Goal: Navigation & Orientation: Find specific page/section

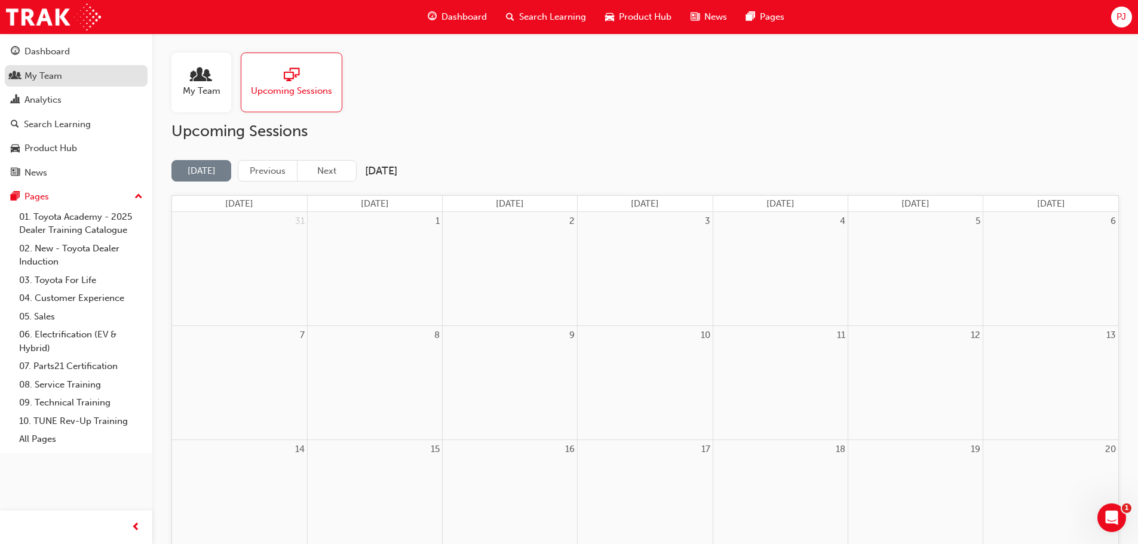
click at [54, 78] on div "My Team" at bounding box center [43, 76] width 38 height 14
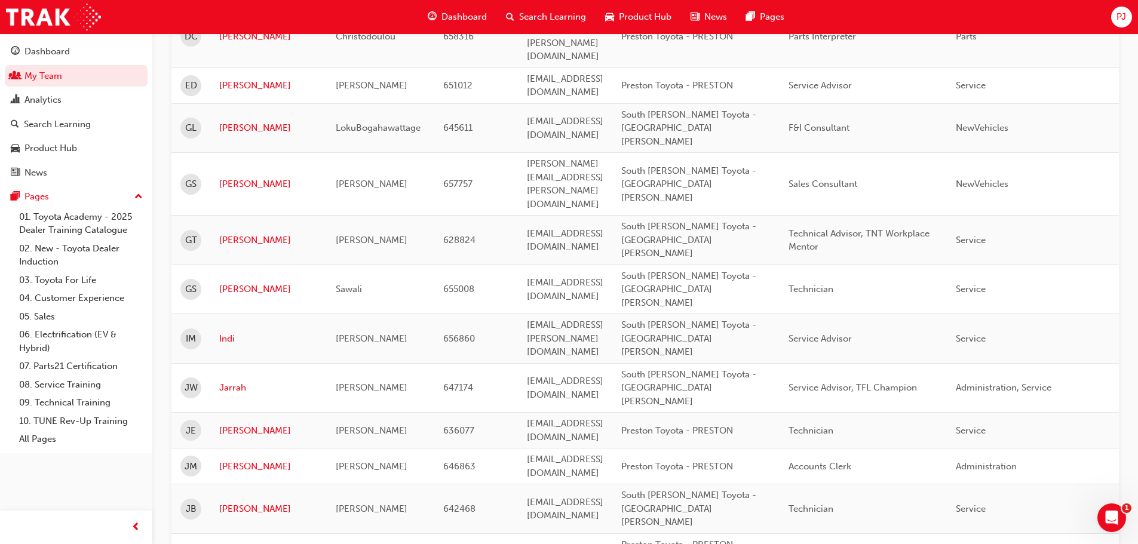
scroll to position [1255, 0]
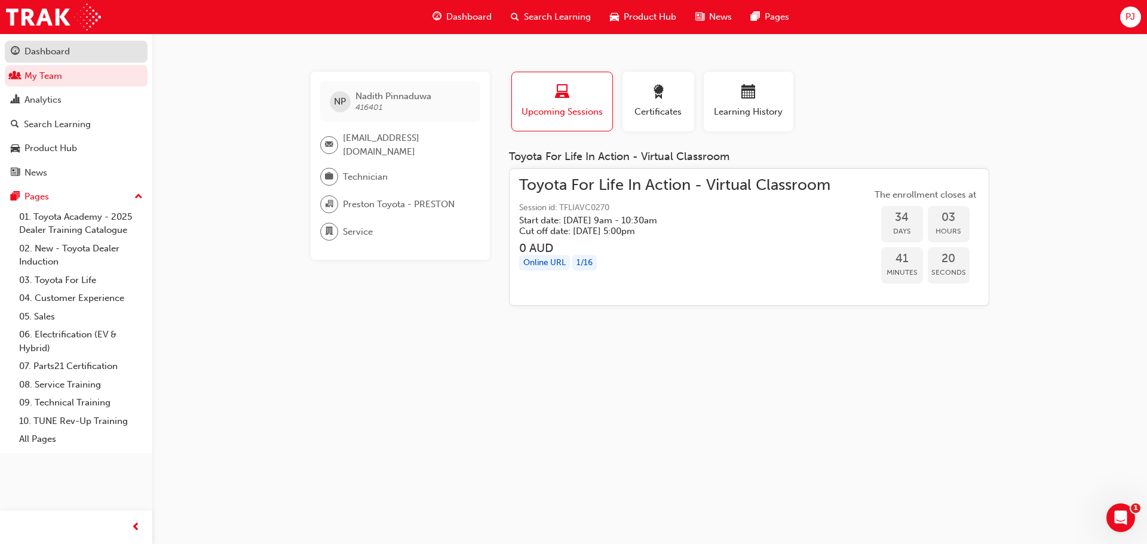
click at [50, 53] on div "Dashboard" at bounding box center [46, 52] width 45 height 14
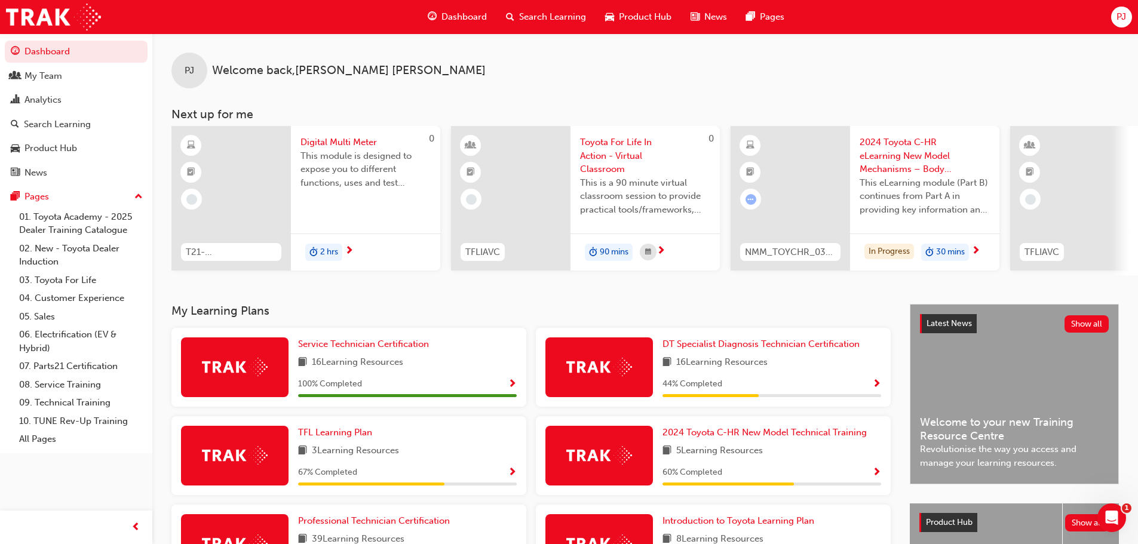
click at [1123, 16] on span "PJ" at bounding box center [1122, 17] width 10 height 14
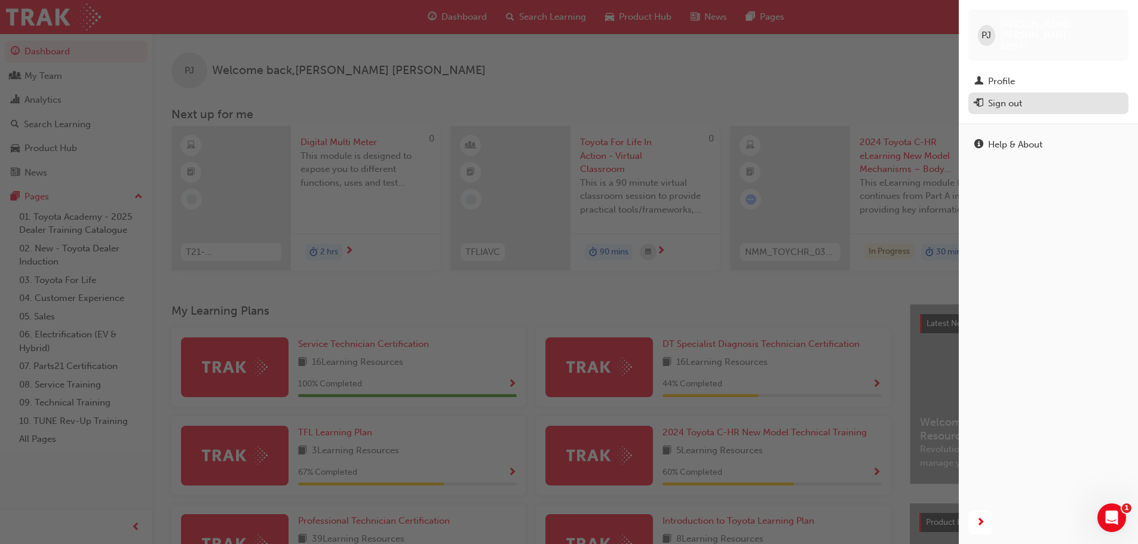
click at [1003, 97] on div "Sign out" at bounding box center [1005, 104] width 34 height 14
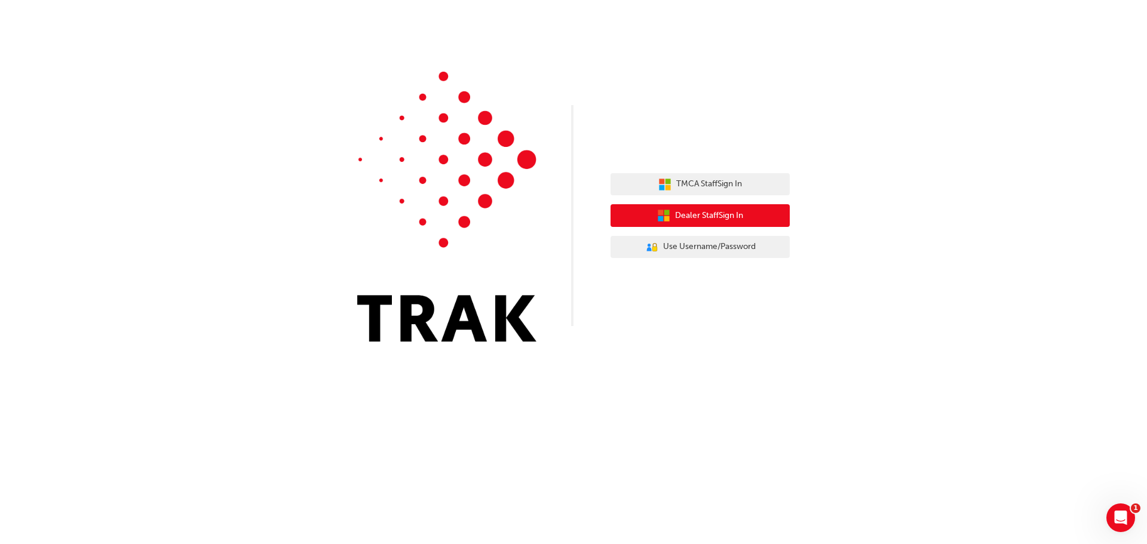
click at [682, 210] on span "Dealer Staff Sign In" at bounding box center [709, 216] width 68 height 14
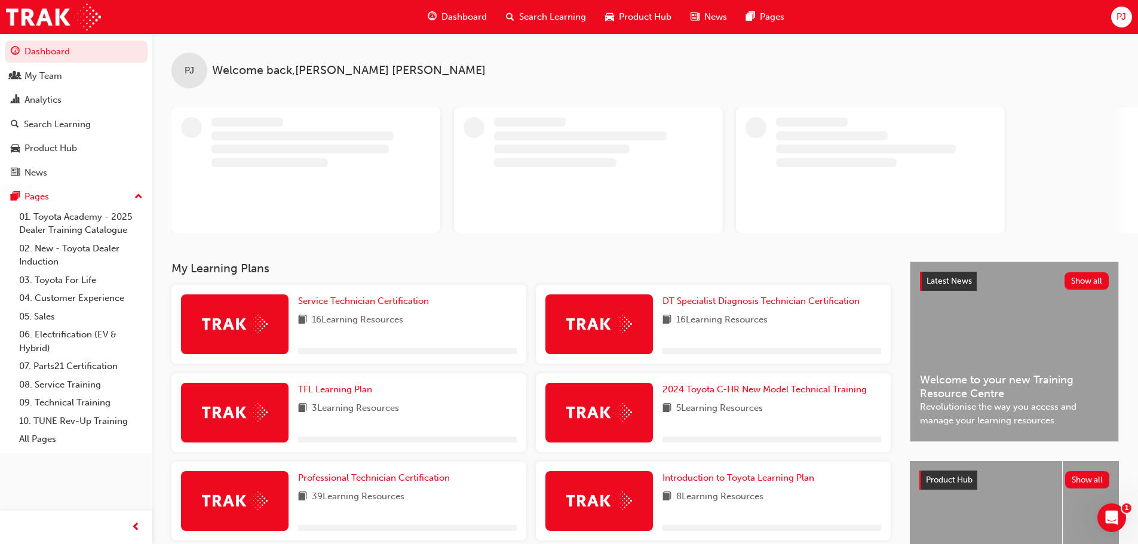
click at [1121, 18] on span "PJ" at bounding box center [1122, 17] width 10 height 14
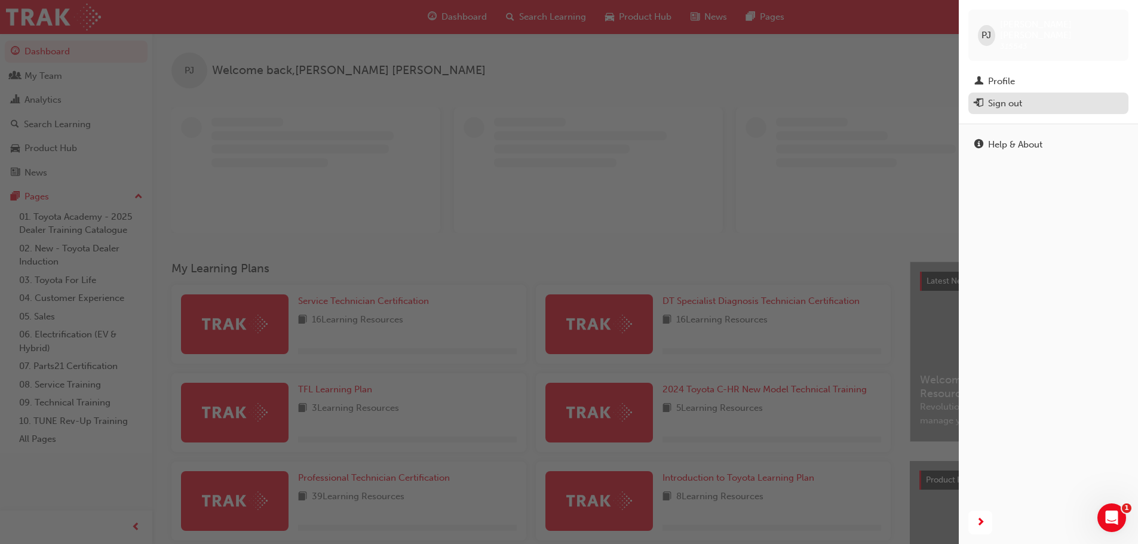
click at [1003, 97] on div "Sign out" at bounding box center [1005, 104] width 34 height 14
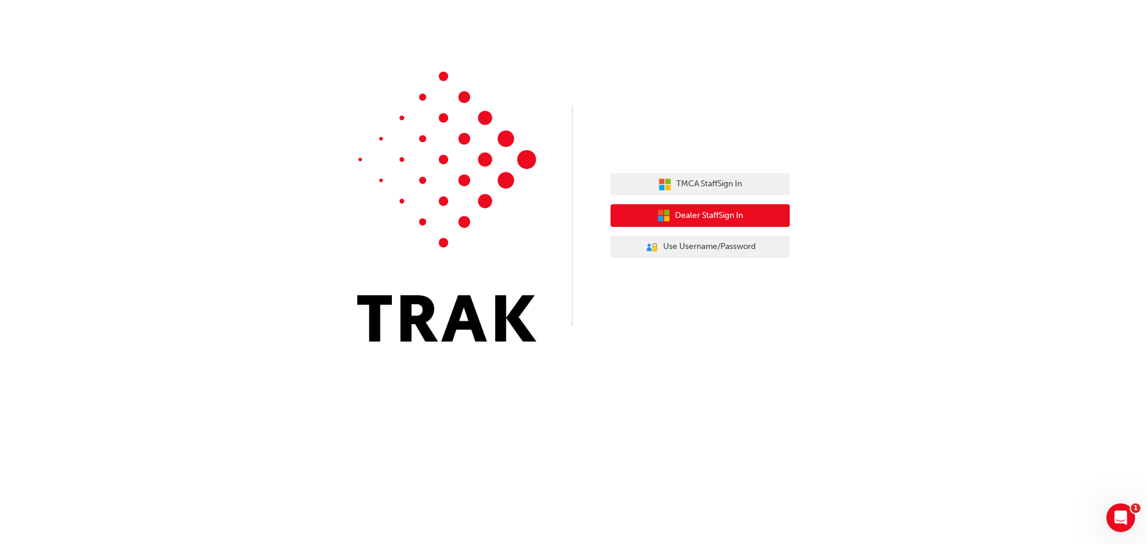
click at [700, 216] on span "Dealer Staff Sign In" at bounding box center [709, 216] width 68 height 14
